Goal: Information Seeking & Learning: Find specific fact

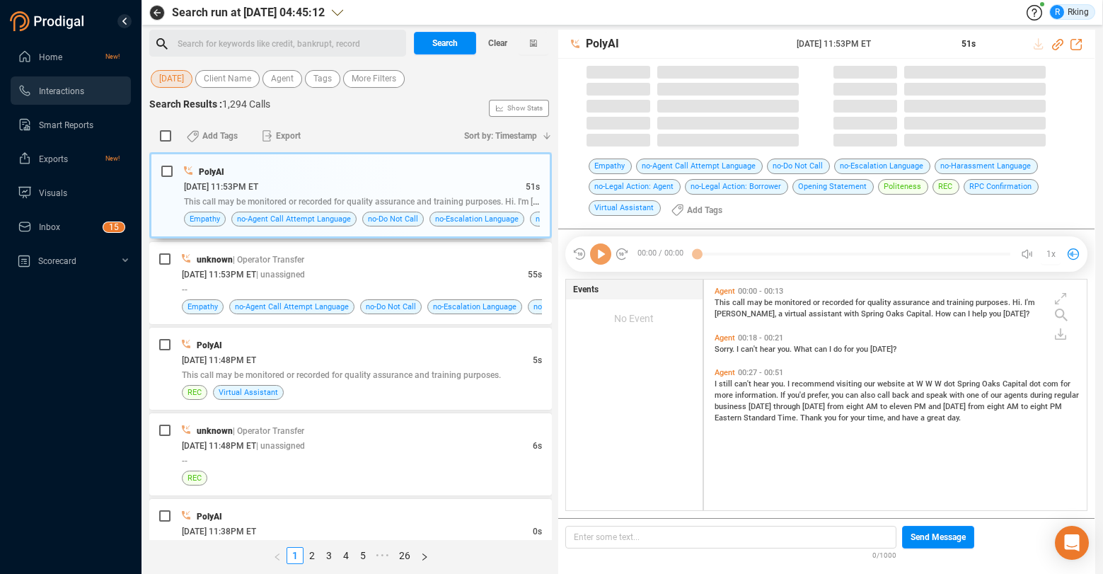
scroll to position [230, 376]
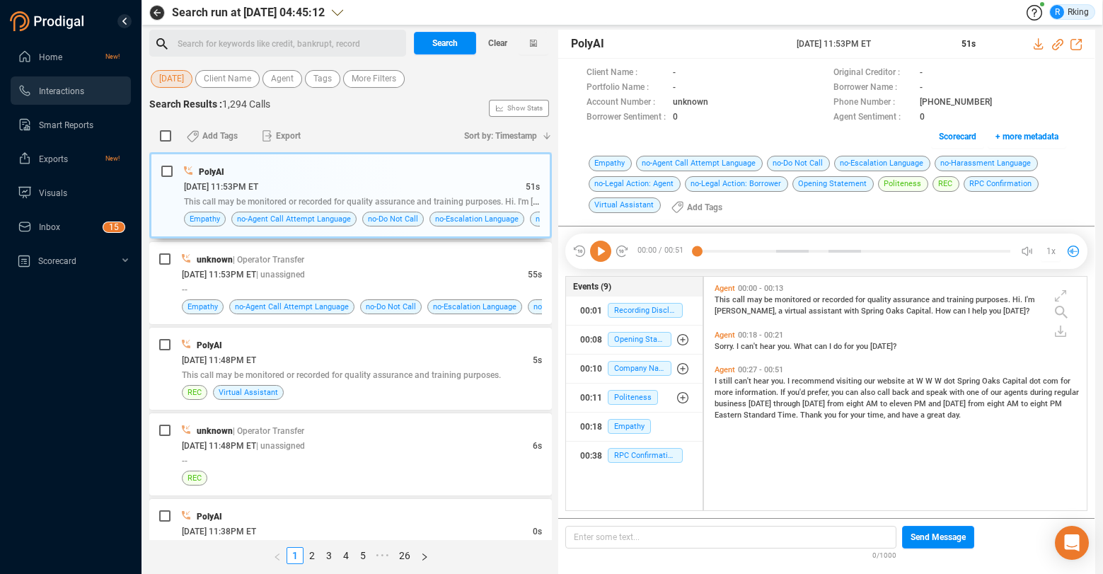
click at [770, 11] on div "R Rking" at bounding box center [719, 12] width 752 height 16
click at [184, 81] on span "[DATE]" at bounding box center [171, 79] width 25 height 18
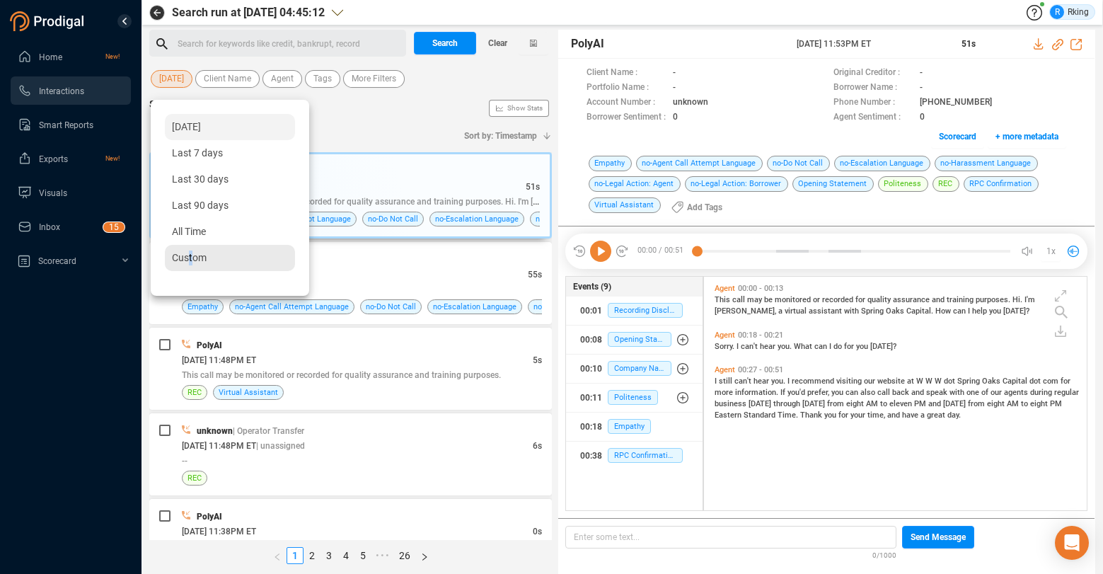
click at [192, 260] on span "Custom" at bounding box center [189, 257] width 35 height 11
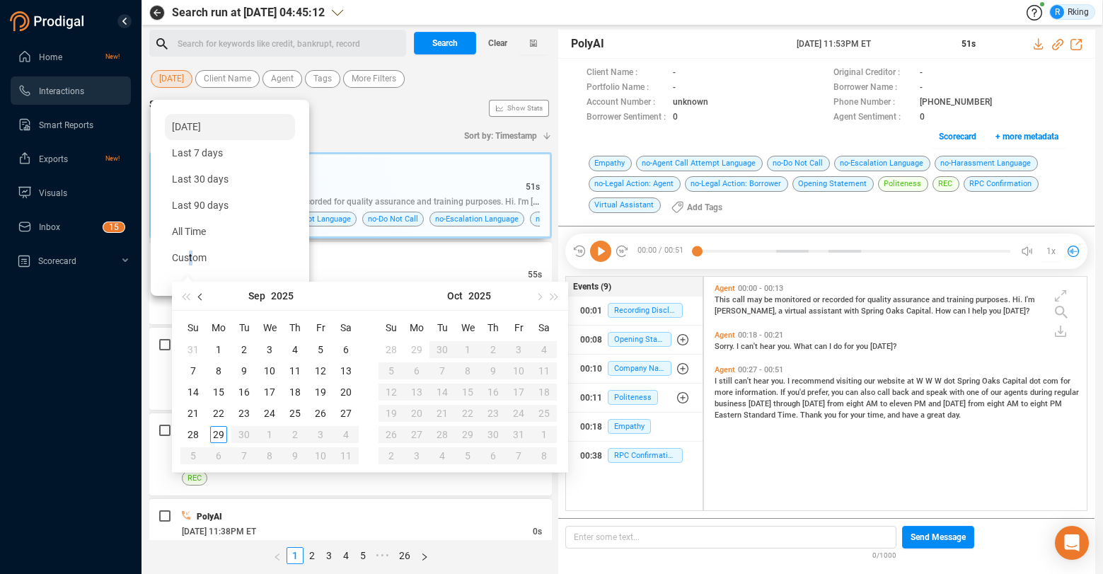
drag, startPoint x: 192, startPoint y: 260, endPoint x: 200, endPoint y: 301, distance: 41.9
click at [200, 301] on button "button" at bounding box center [201, 295] width 16 height 28
click at [200, 299] on button "button" at bounding box center [201, 295] width 16 height 28
type input "[DATE]"
click at [216, 409] on div "21" at bounding box center [218, 413] width 17 height 17
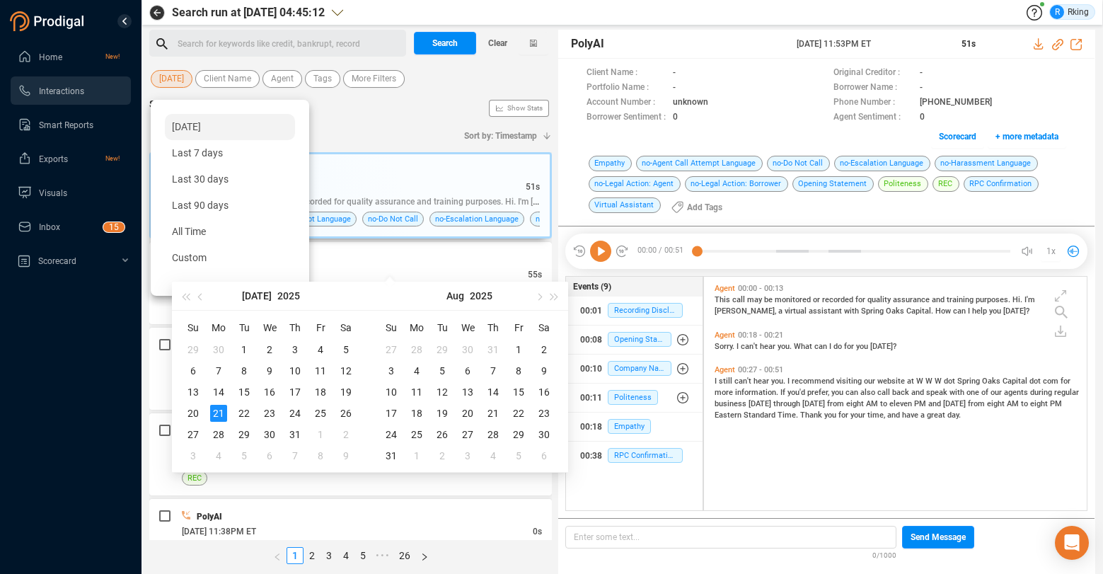
click at [216, 409] on div "21" at bounding box center [218, 413] width 17 height 17
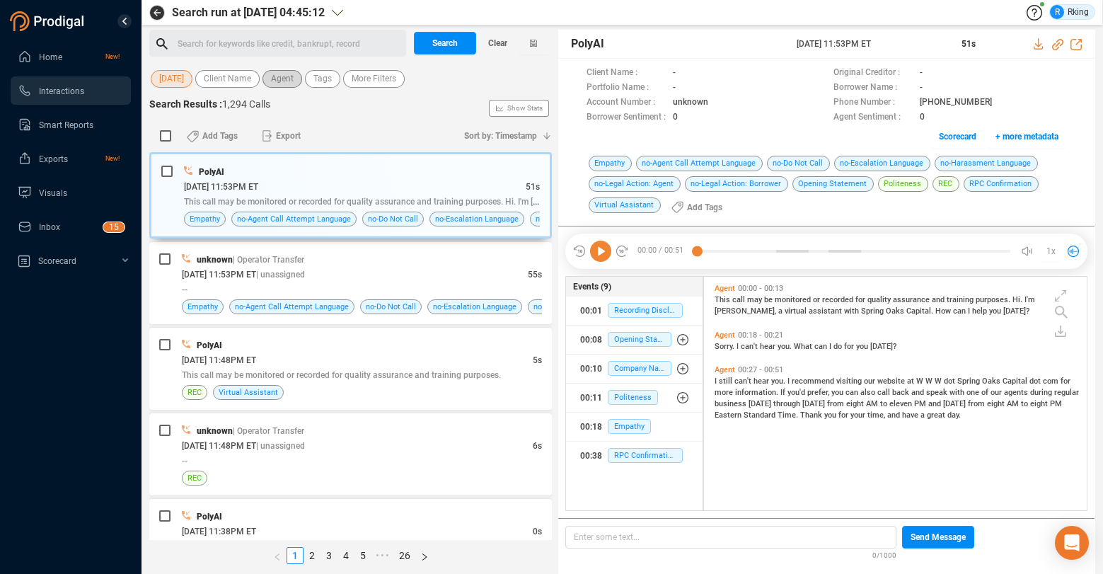
click at [275, 80] on span "Agent" at bounding box center [282, 79] width 23 height 18
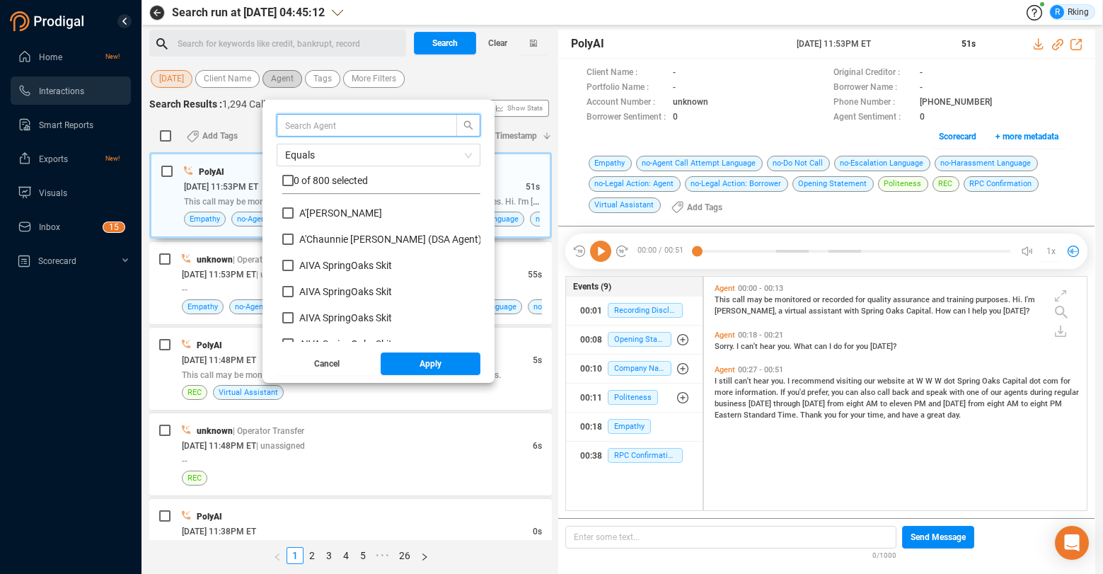
scroll to position [132, 191]
click at [345, 120] on input "text" at bounding box center [360, 125] width 150 height 16
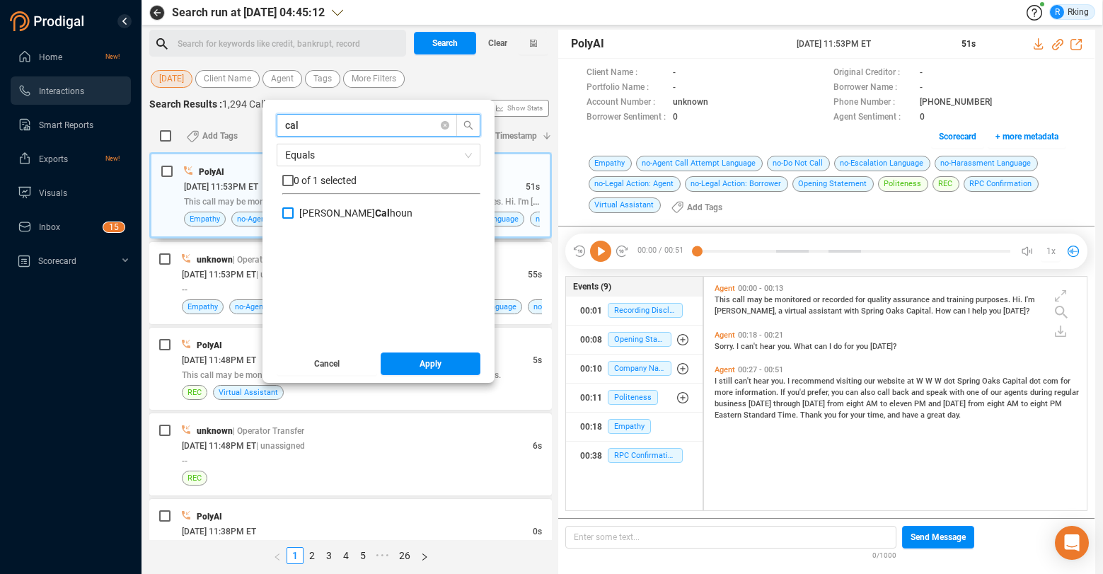
type input "cal"
click at [282, 214] on input "[PERSON_NAME] [PERSON_NAME]" at bounding box center [287, 212] width 11 height 11
checkbox input "true"
click at [415, 369] on button "Apply" at bounding box center [430, 363] width 100 height 23
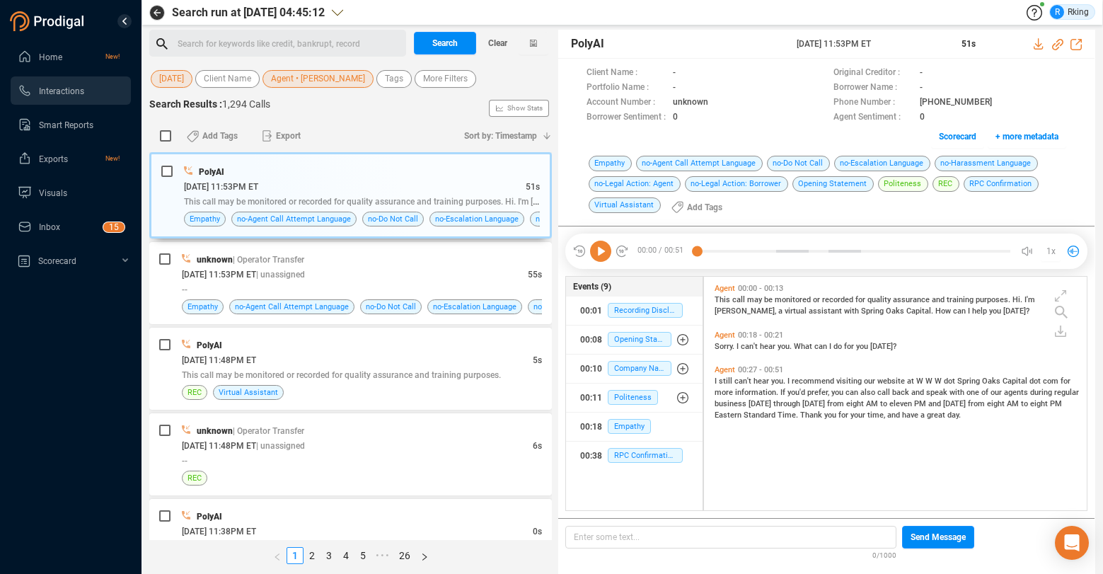
click at [274, 45] on div "Search for keywords like credit, bankrupt, record ﻿" at bounding box center [290, 43] width 224 height 21
click at [453, 37] on span "Search" at bounding box center [444, 43] width 25 height 23
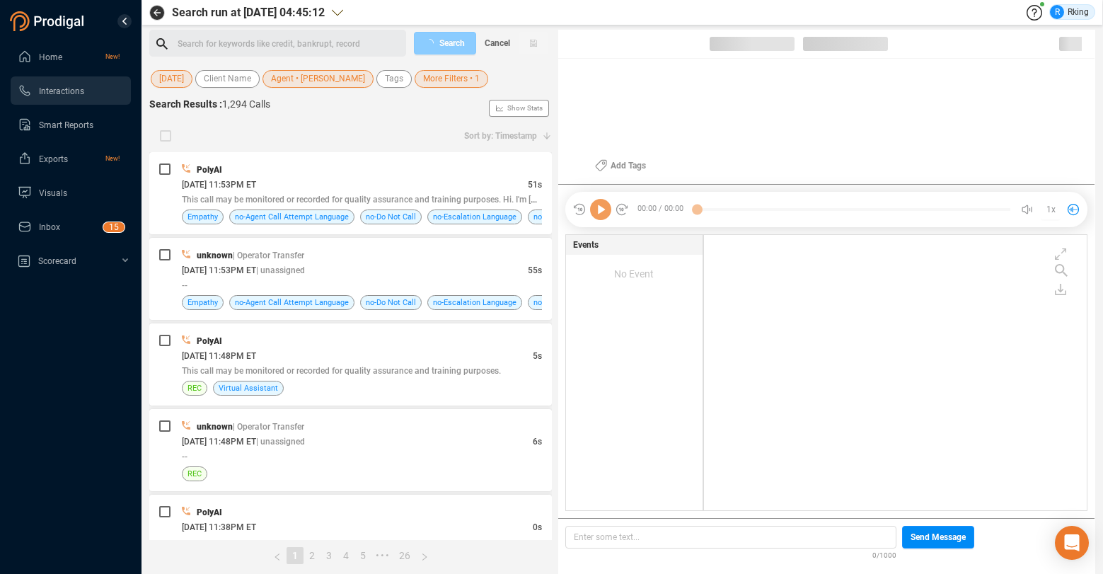
scroll to position [272, 376]
checkbox input "true"
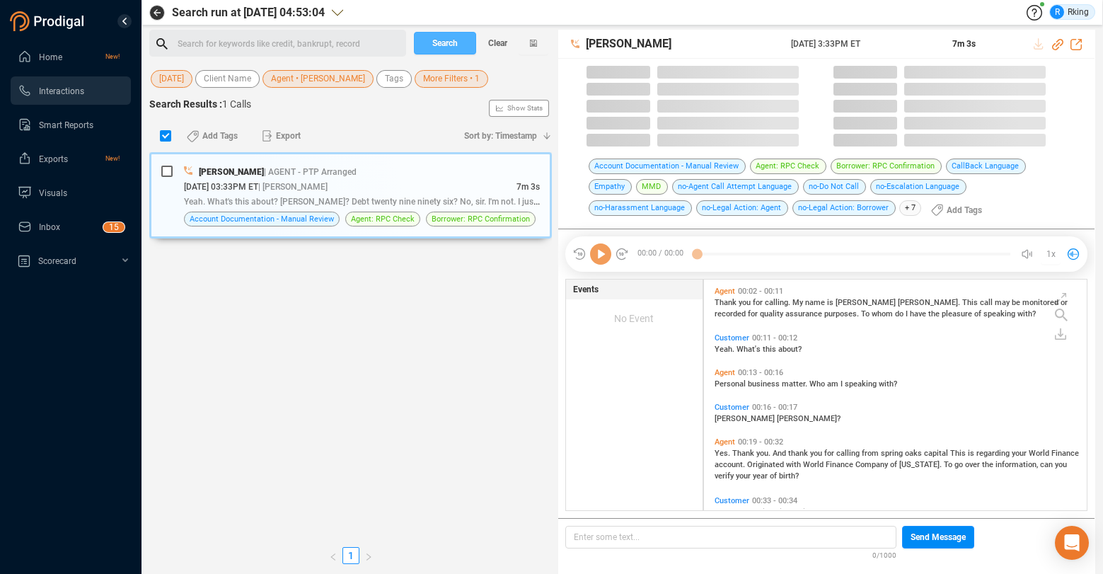
scroll to position [230, 376]
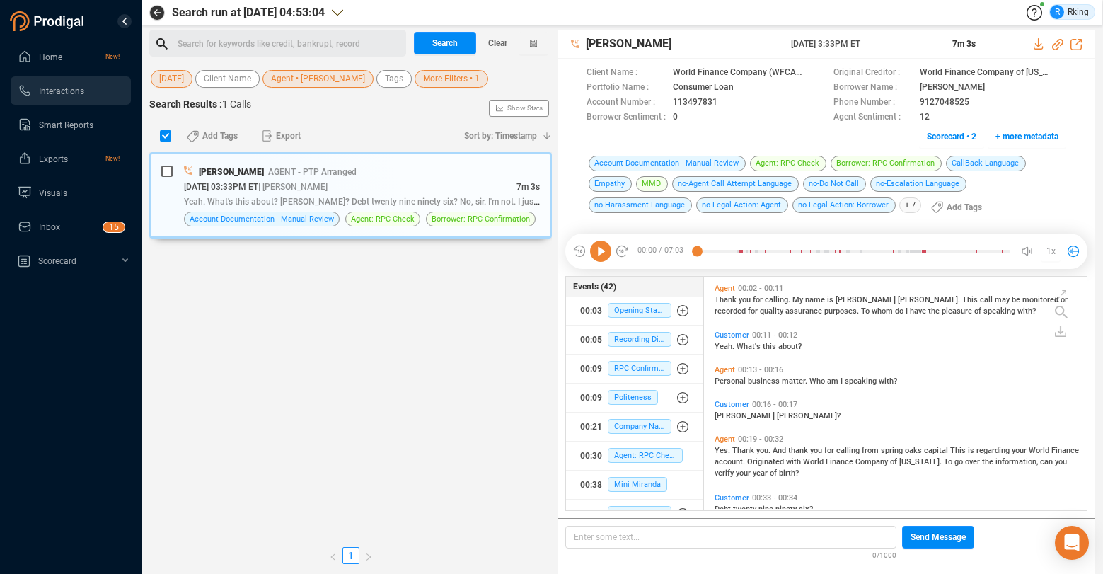
click at [1054, 323] on div at bounding box center [1060, 330] width 13 height 17
click at [1033, 325] on icon at bounding box center [1031, 323] width 11 height 11
